Goal: Find specific page/section: Find specific page/section

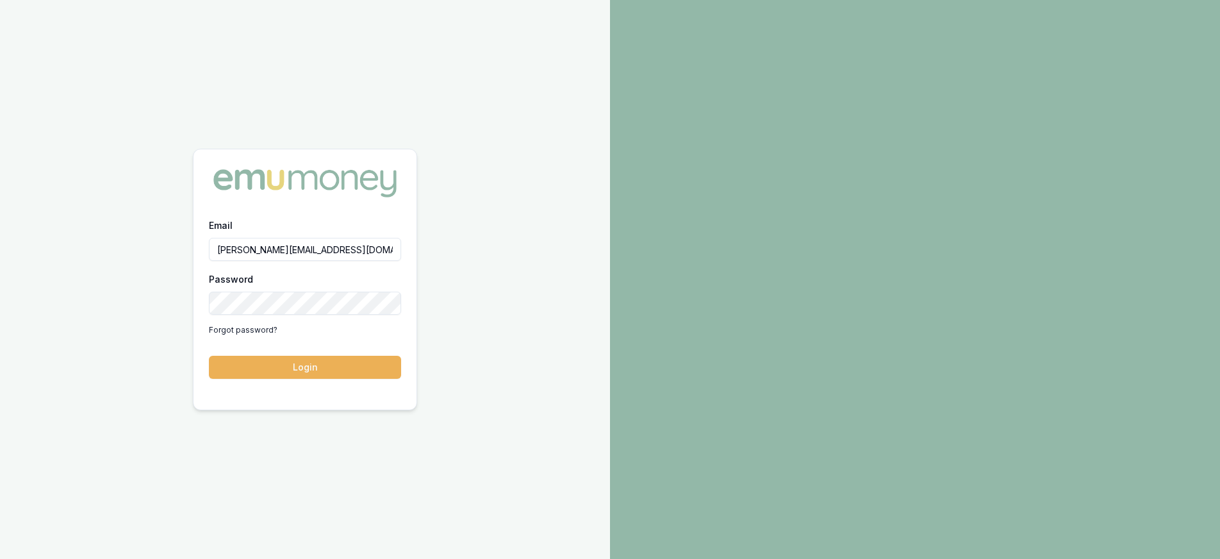
type input "paul@whoneedsleads.com.au"
click at [288, 356] on button "Login" at bounding box center [305, 367] width 192 height 23
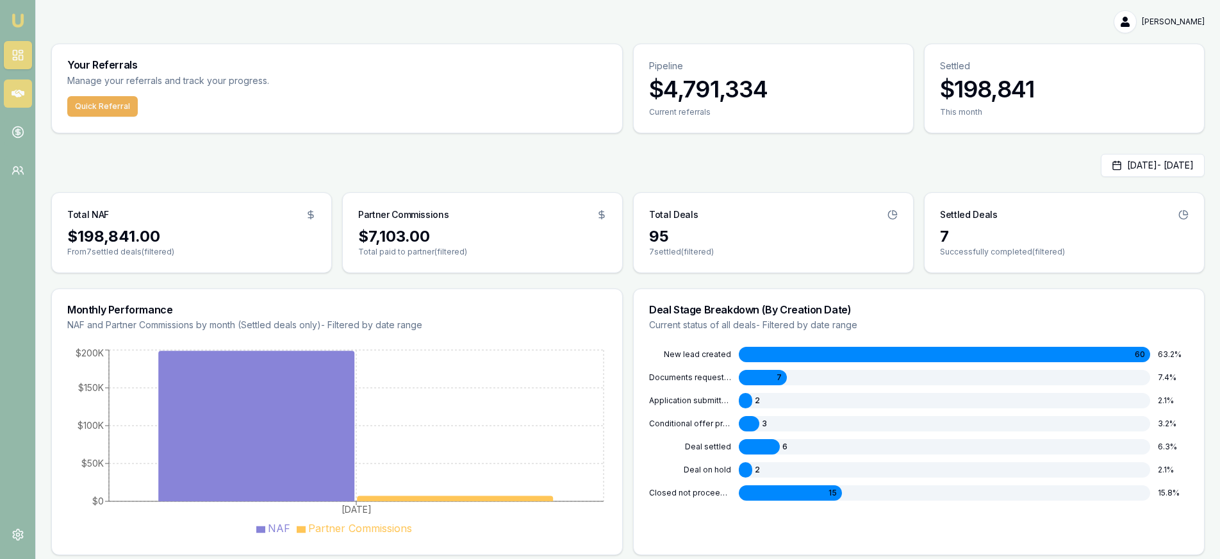
click at [23, 94] on icon at bounding box center [18, 94] width 13 height 8
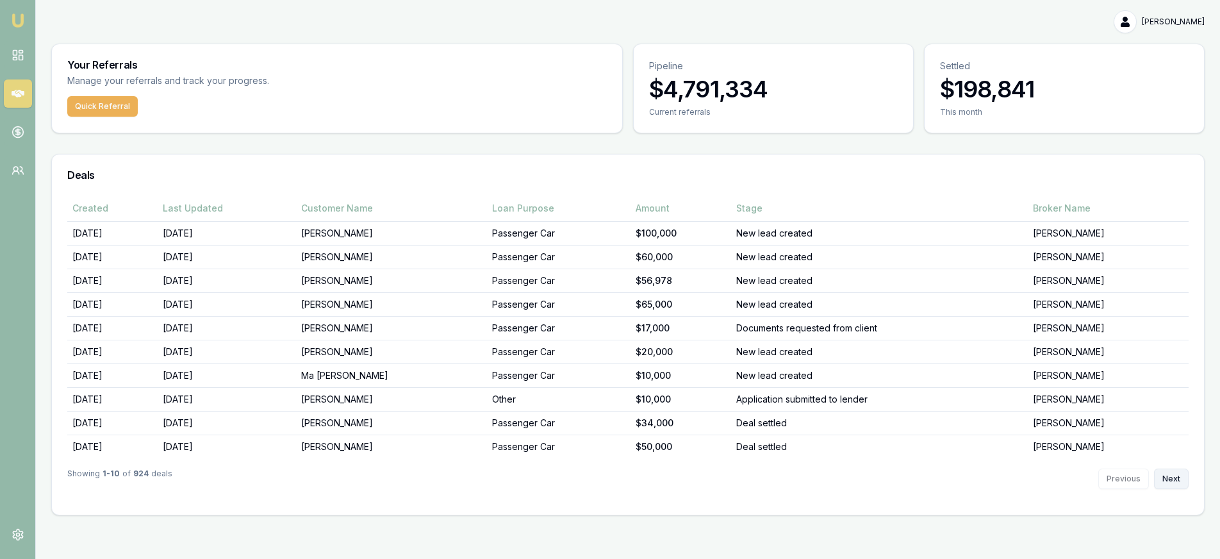
click at [1167, 477] on button "Next" at bounding box center [1171, 479] width 35 height 21
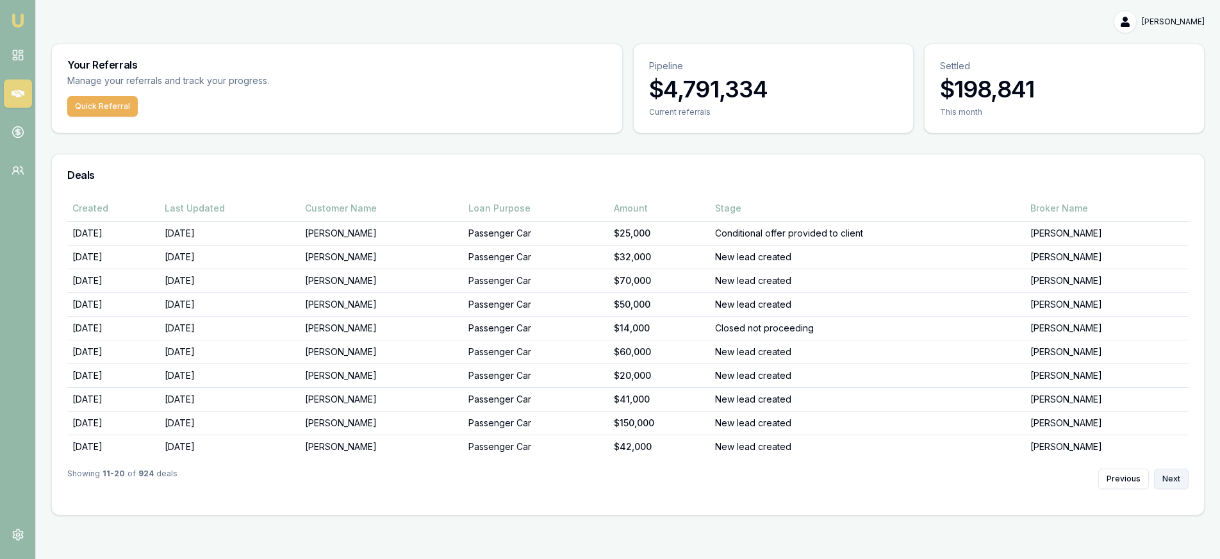
click at [1167, 477] on button "Next" at bounding box center [1171, 479] width 35 height 21
click at [1167, 473] on button "Next" at bounding box center [1171, 479] width 35 height 21
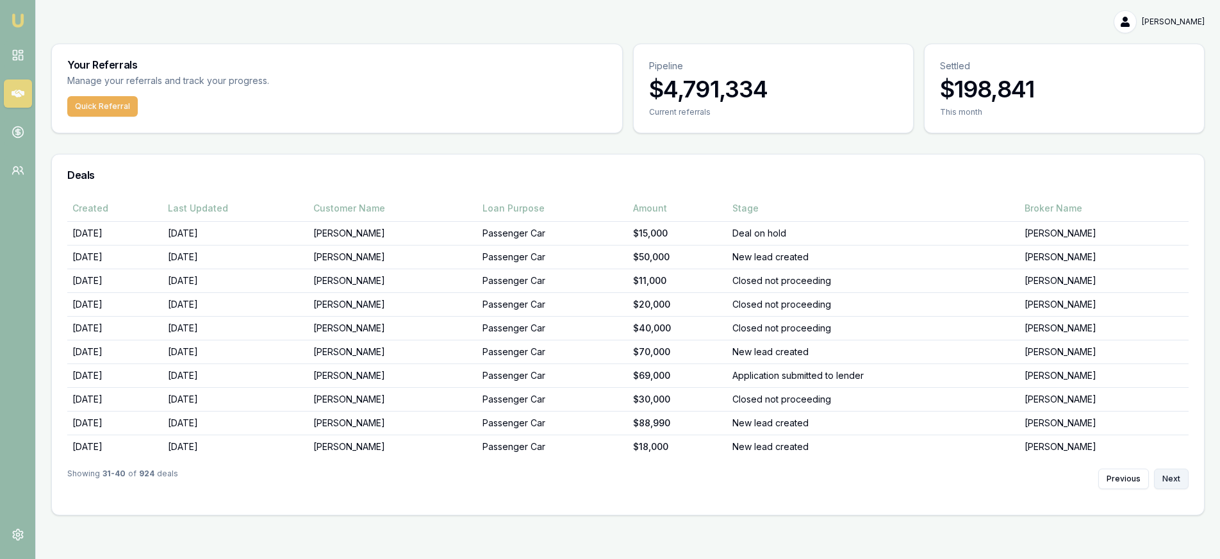
click at [1163, 471] on button "Next" at bounding box center [1171, 479] width 35 height 21
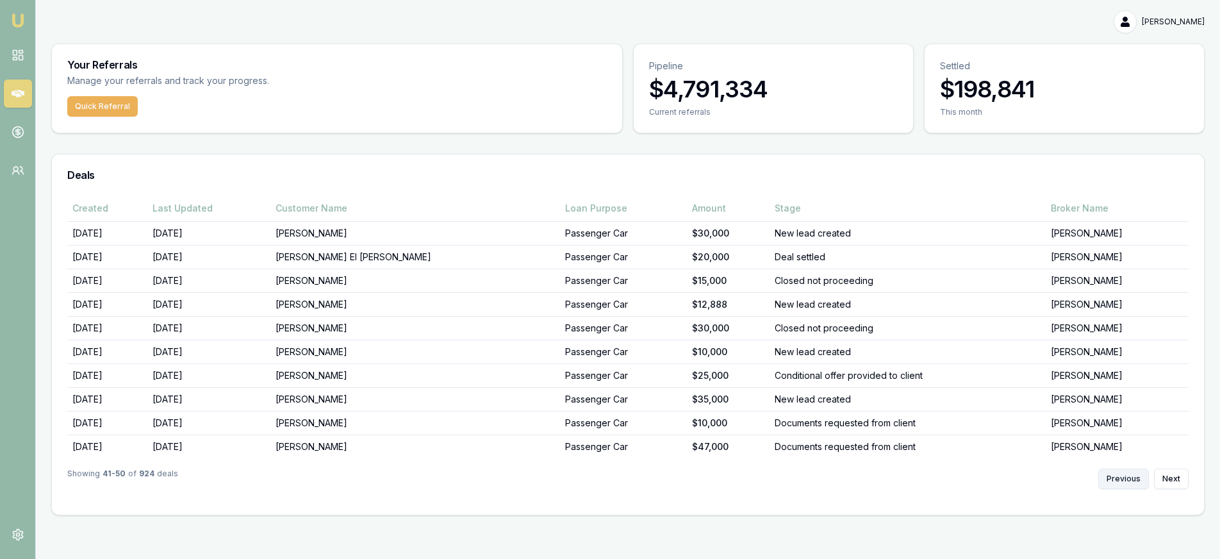
click at [1141, 472] on button "Previous" at bounding box center [1124, 479] width 51 height 21
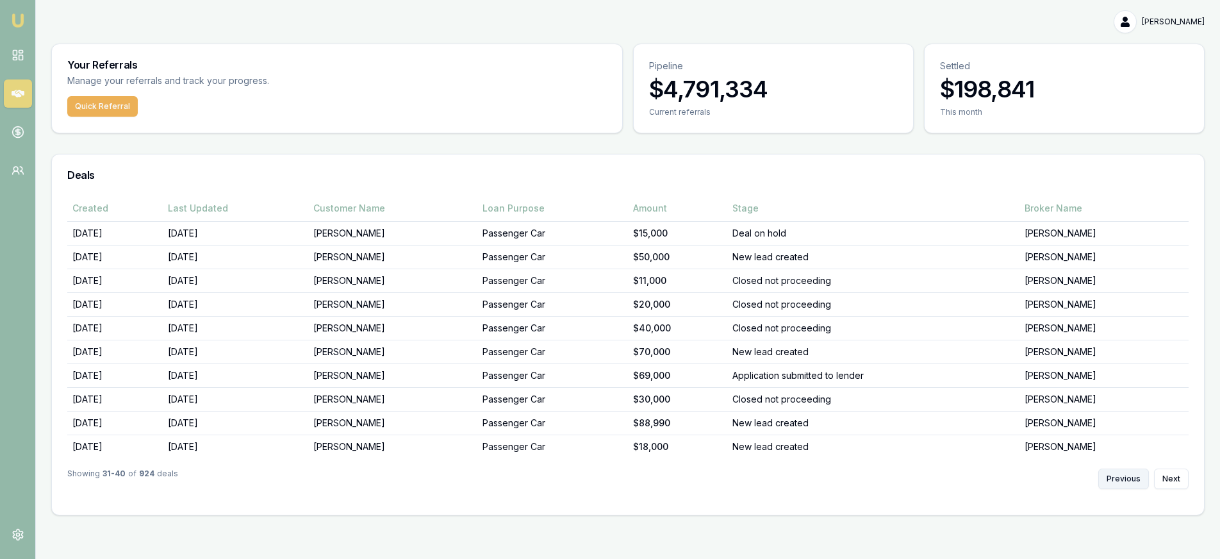
click at [1141, 472] on button "Previous" at bounding box center [1124, 479] width 51 height 21
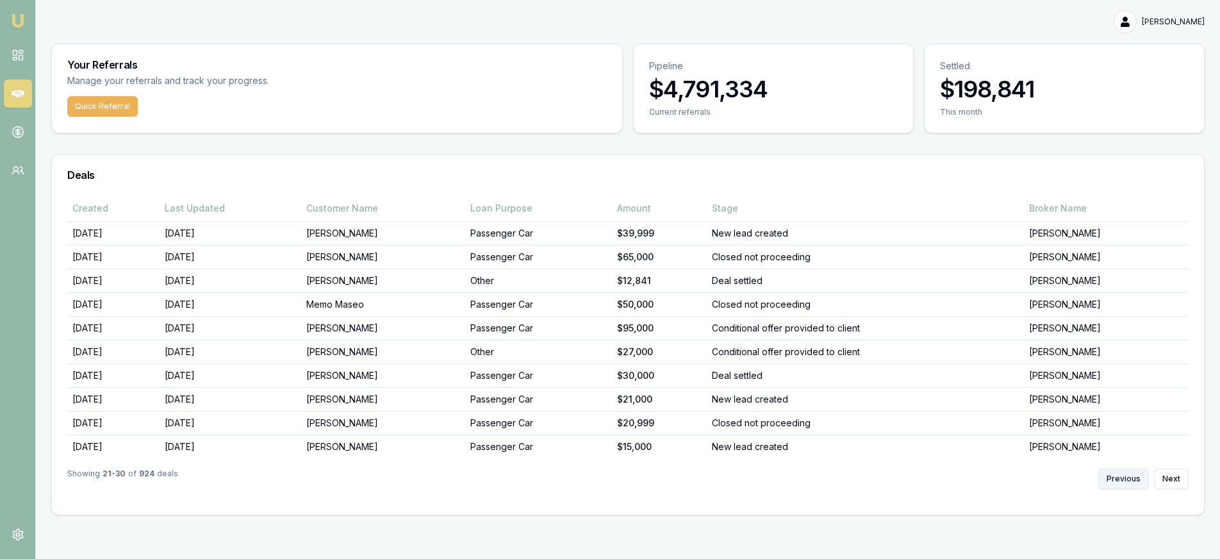
click at [1140, 472] on button "Previous" at bounding box center [1124, 479] width 51 height 21
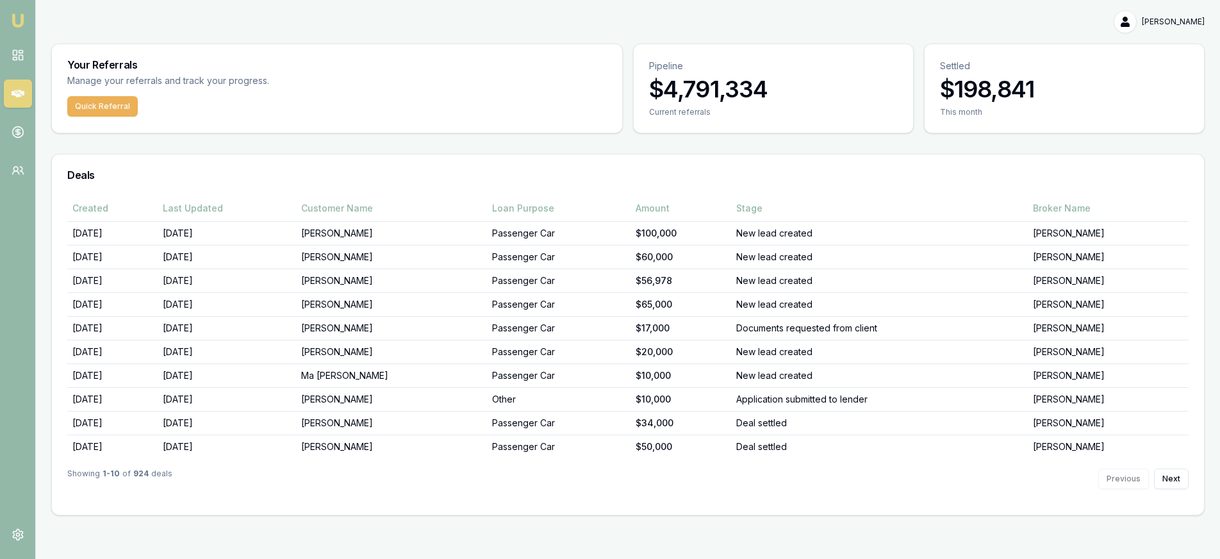
click at [1140, 472] on div "Previous Next" at bounding box center [1144, 479] width 90 height 21
